Goal: Task Accomplishment & Management: Manage account settings

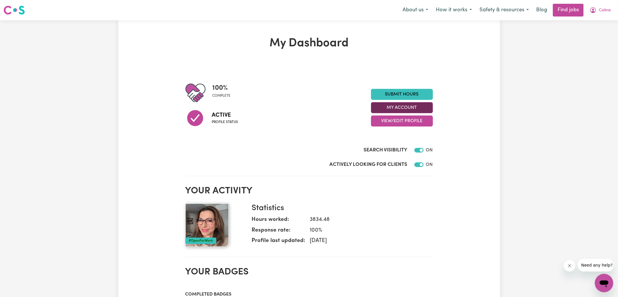
click at [402, 109] on button "My Account" at bounding box center [402, 107] width 62 height 11
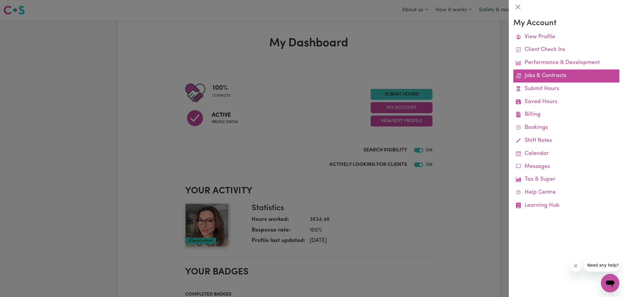
click at [531, 78] on link "Jobs & Contracts" at bounding box center [567, 75] width 106 height 13
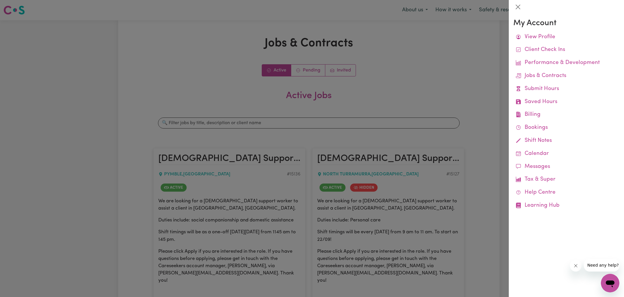
click at [273, 125] on div at bounding box center [312, 148] width 624 height 297
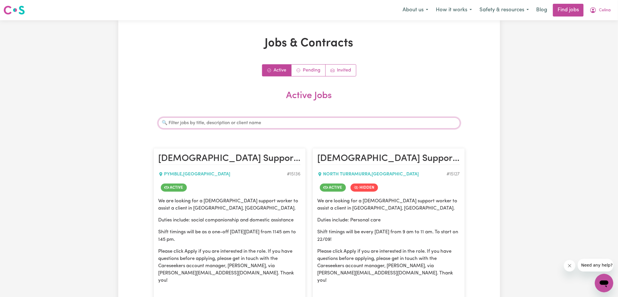
click at [254, 123] on input "Search jobs" at bounding box center [309, 122] width 302 height 11
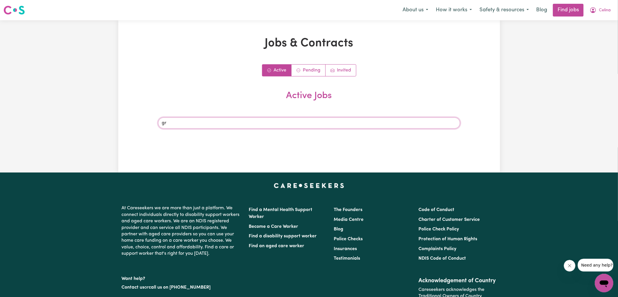
type input "g"
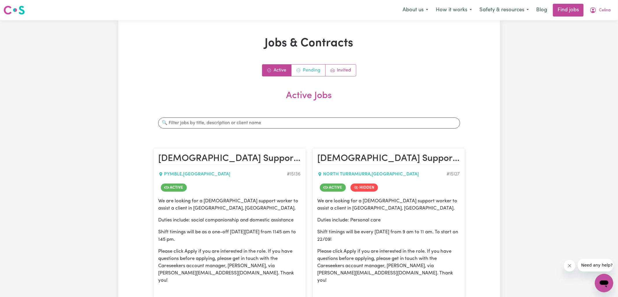
click at [311, 74] on link "Pending" at bounding box center [308, 70] width 34 height 12
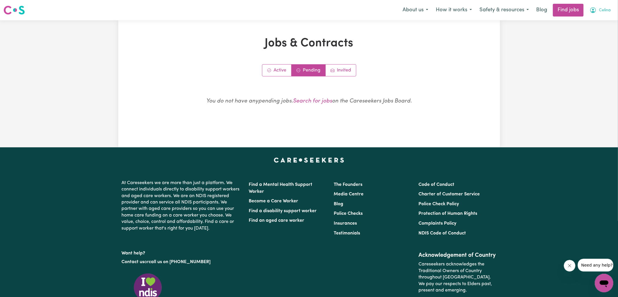
click at [593, 12] on icon "My Account" at bounding box center [593, 10] width 6 height 6
click at [593, 44] on link "Logout" at bounding box center [591, 44] width 46 height 11
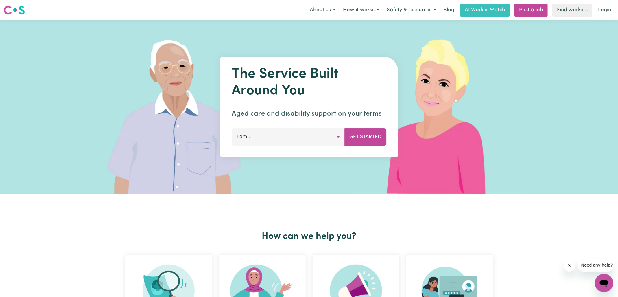
drag, startPoint x: 603, startPoint y: 14, endPoint x: 620, endPoint y: 14, distance: 17.3
click at [603, 14] on link "Login" at bounding box center [604, 10] width 20 height 13
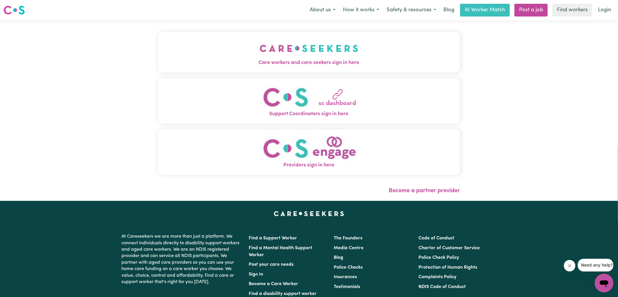
click at [262, 64] on span "Care workers and care seekers sign in here" at bounding box center [309, 63] width 302 height 8
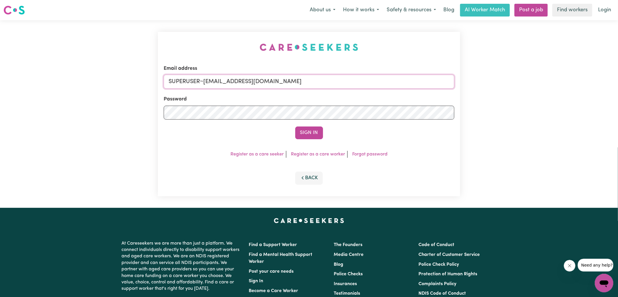
drag, startPoint x: 204, startPoint y: 81, endPoint x: 493, endPoint y: 92, distance: 289.6
click at [497, 102] on div "Email address SUPERUSER~[EMAIL_ADDRESS][DOMAIN_NAME] Password Sign In Register …" at bounding box center [309, 113] width 618 height 187
type input "[EMAIL_ADDRESS][DOMAIN_NAME]"
click at [295, 126] on button "Sign In" at bounding box center [309, 132] width 28 height 13
